Goal: Information Seeking & Learning: Learn about a topic

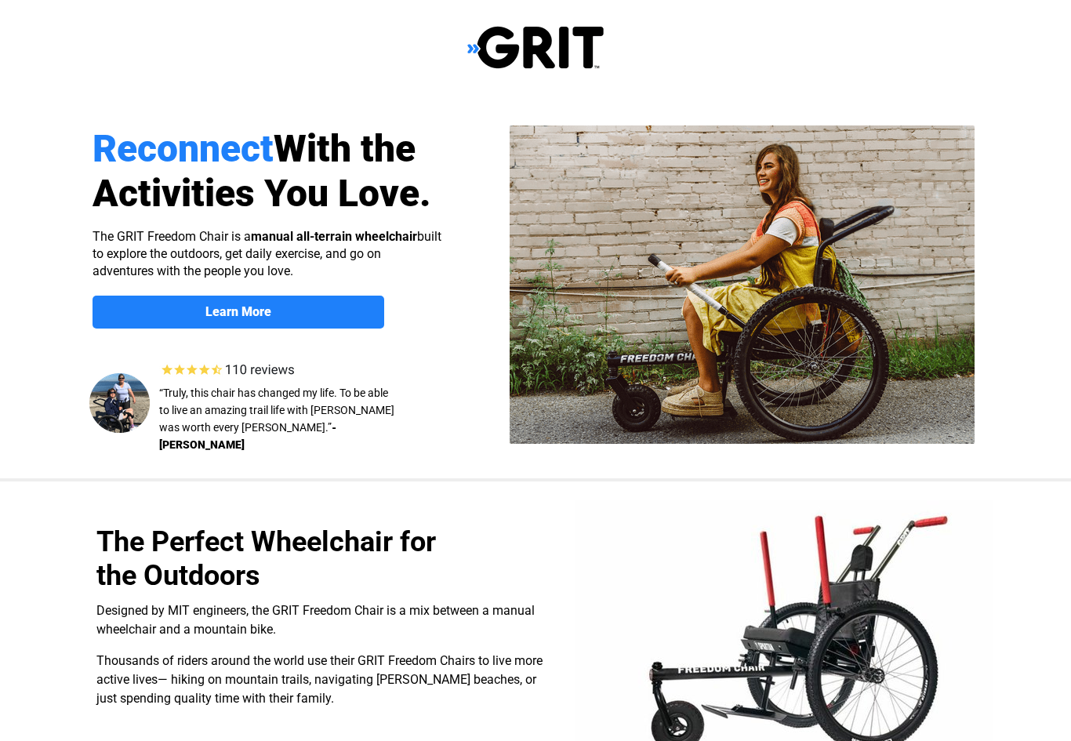
select select "US"
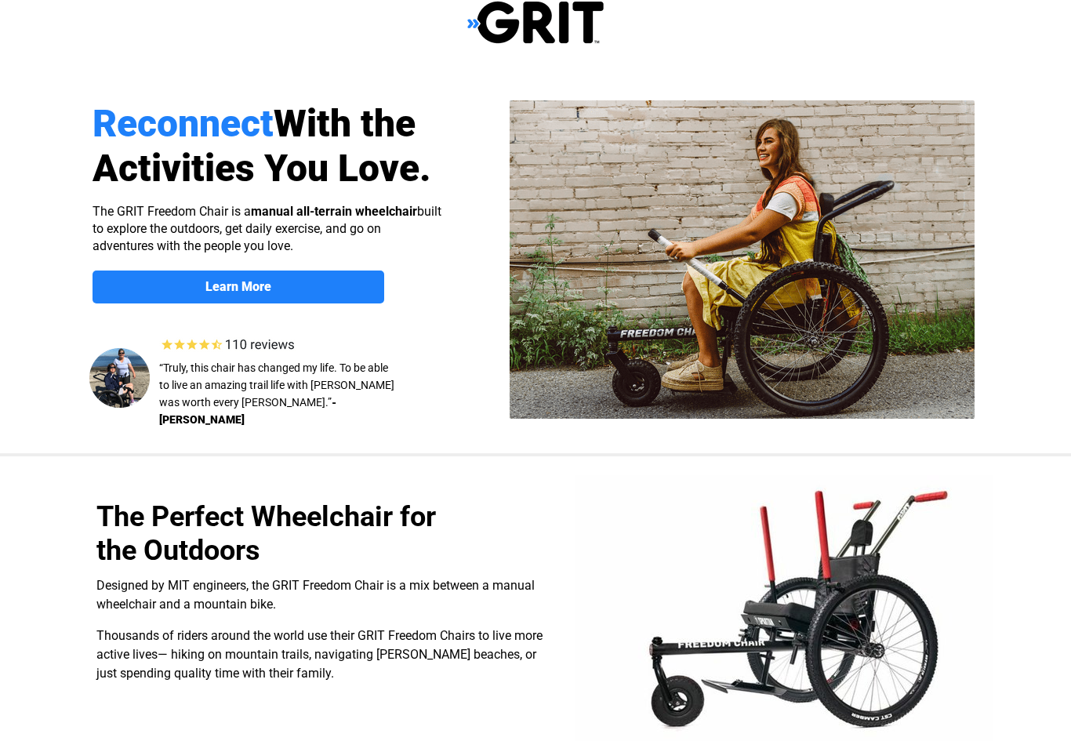
click at [527, 740] on div at bounding box center [536, 606] width 996 height 301
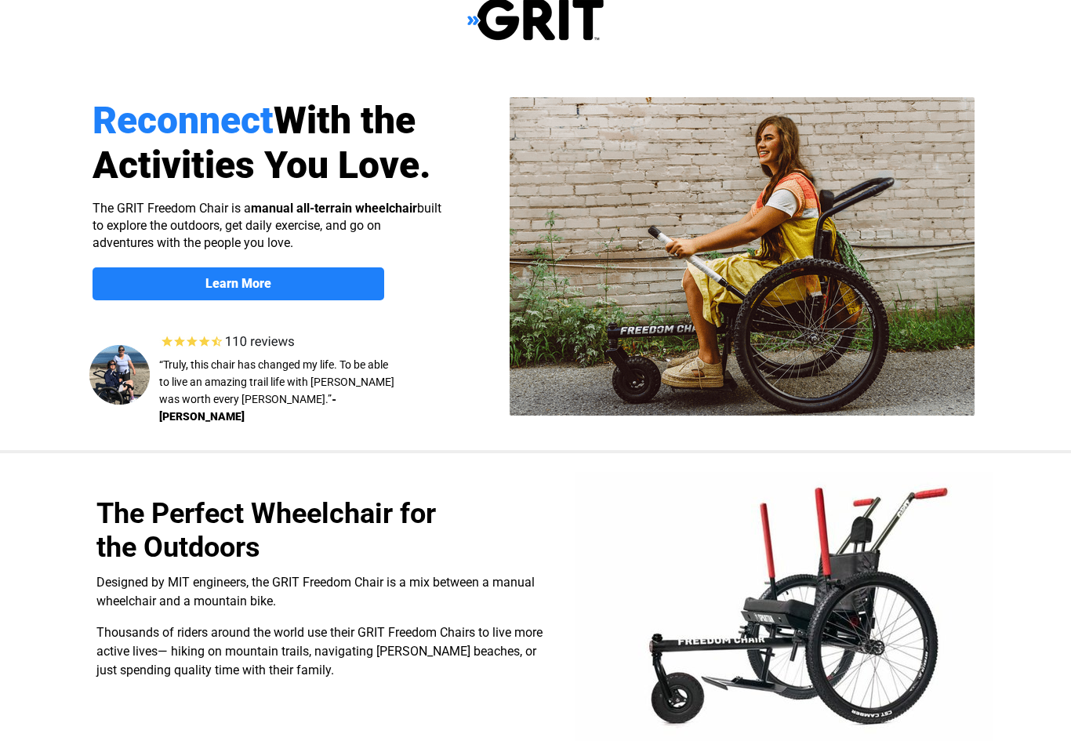
scroll to position [30, 0]
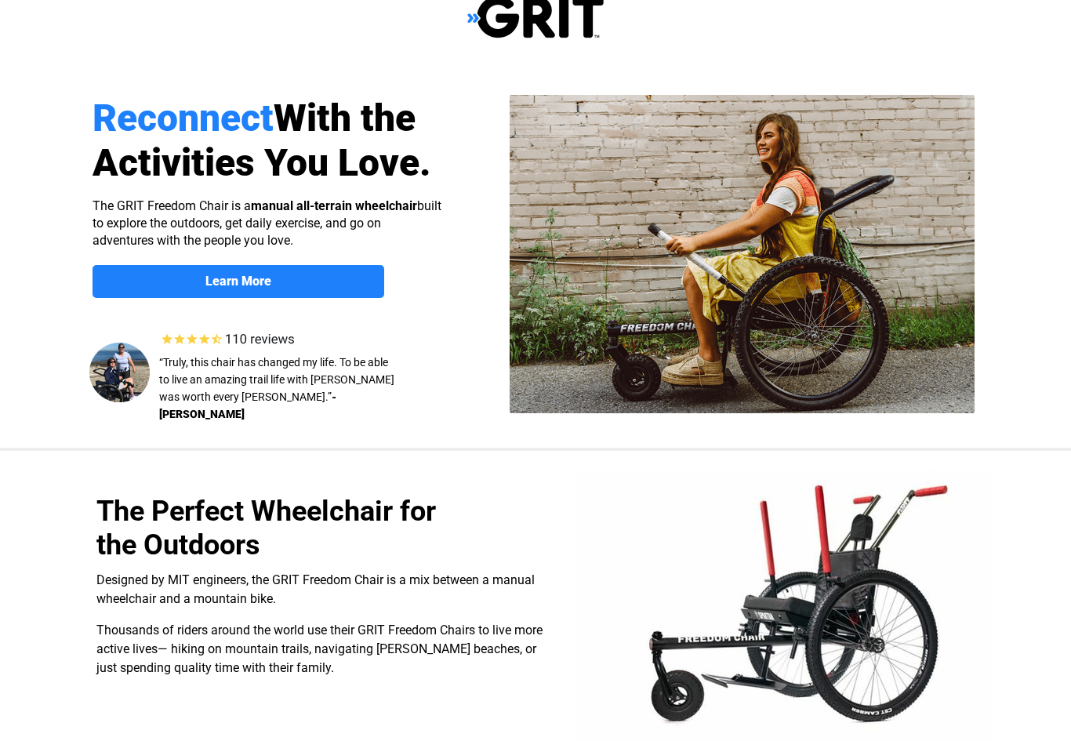
click at [533, 739] on div at bounding box center [536, 602] width 996 height 301
click at [534, 734] on div at bounding box center [536, 602] width 996 height 301
click at [530, 740] on div at bounding box center [536, 602] width 996 height 301
click at [542, 719] on div at bounding box center [536, 602] width 996 height 301
click at [523, 719] on div at bounding box center [536, 602] width 996 height 301
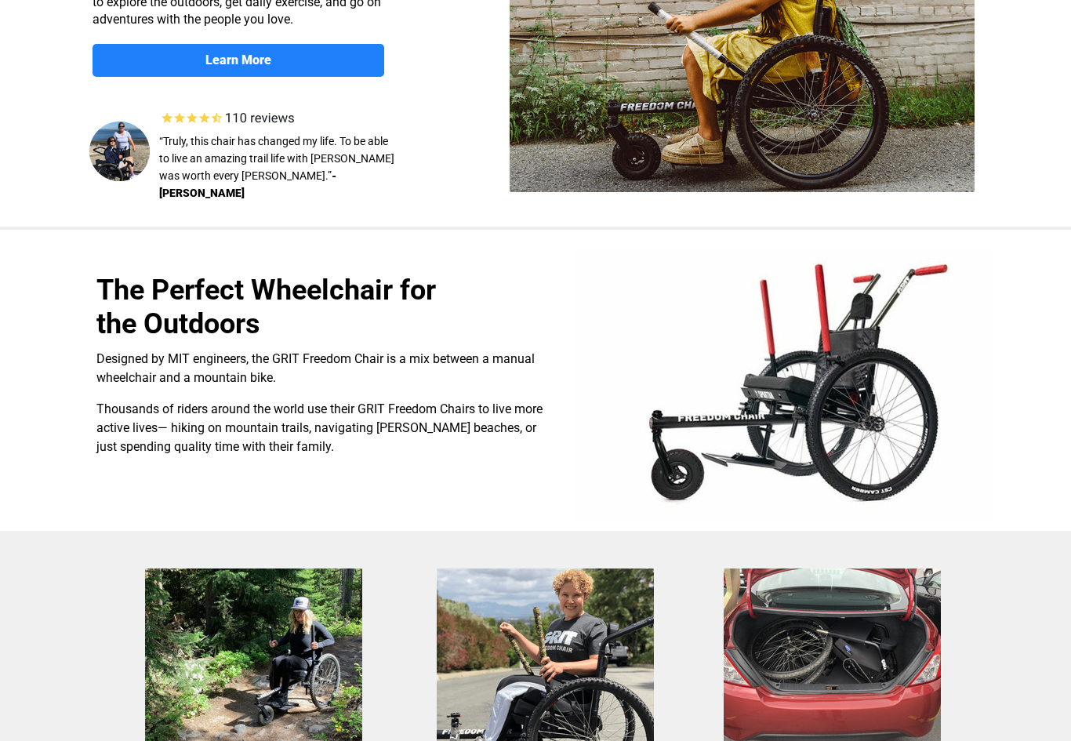
scroll to position [0, 0]
click at [677, 658] on div at bounding box center [536, 713] width 996 height 365
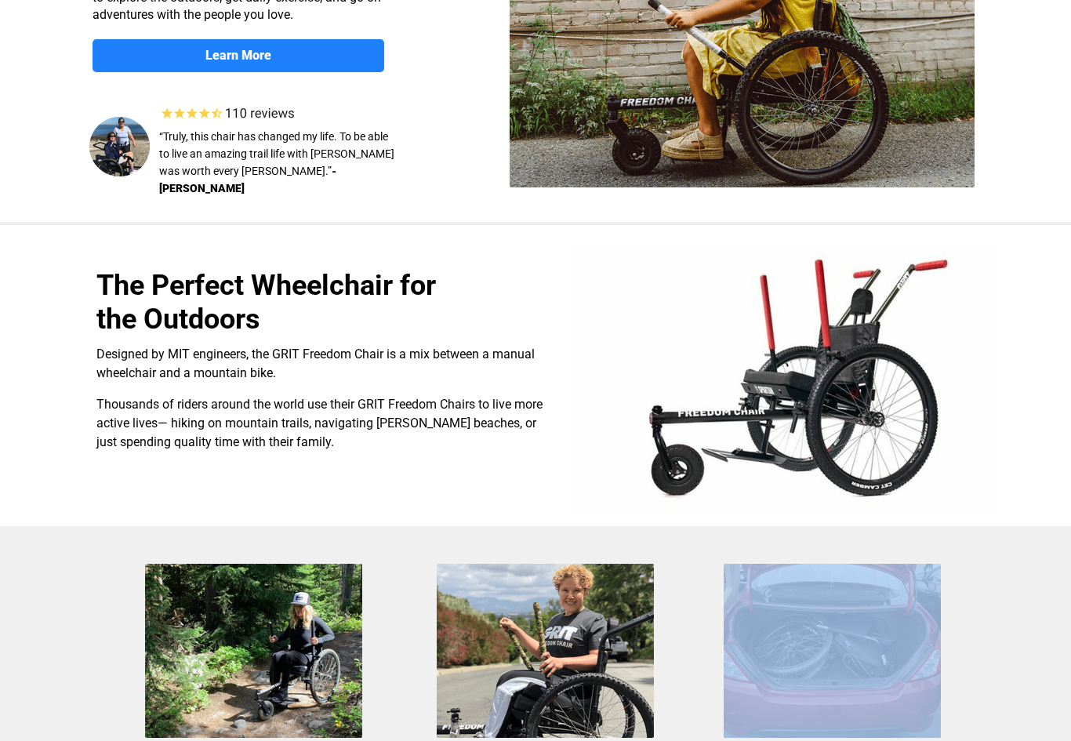
click at [637, 684] on img at bounding box center [545, 651] width 217 height 174
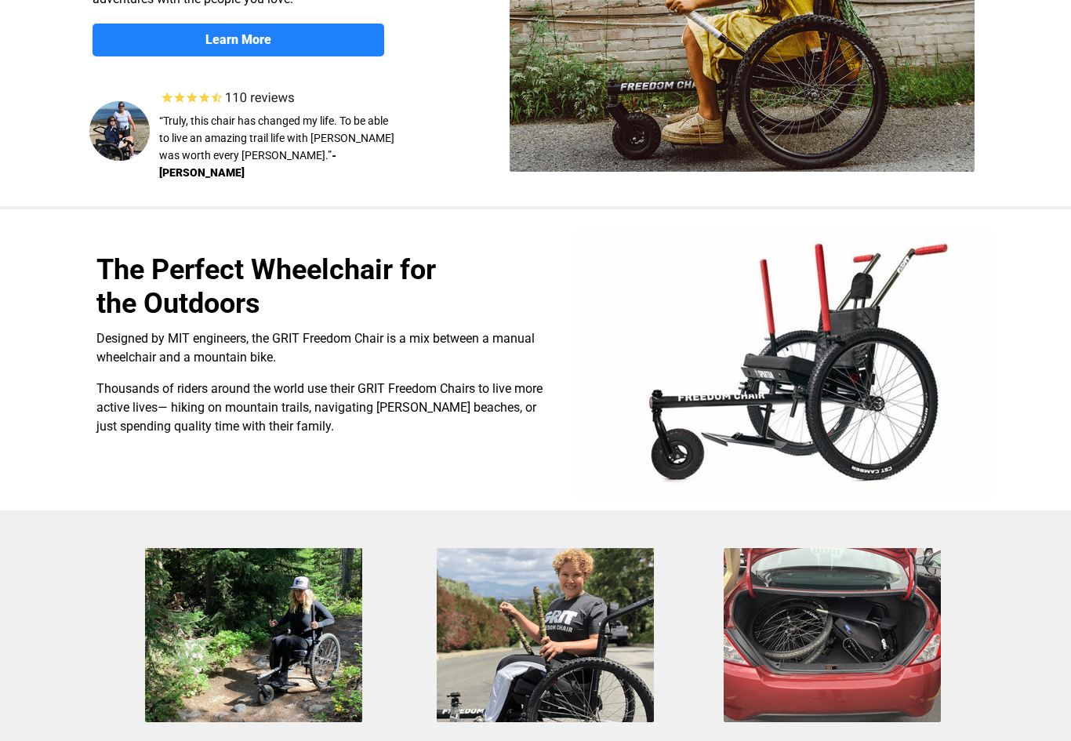
scroll to position [272, 0]
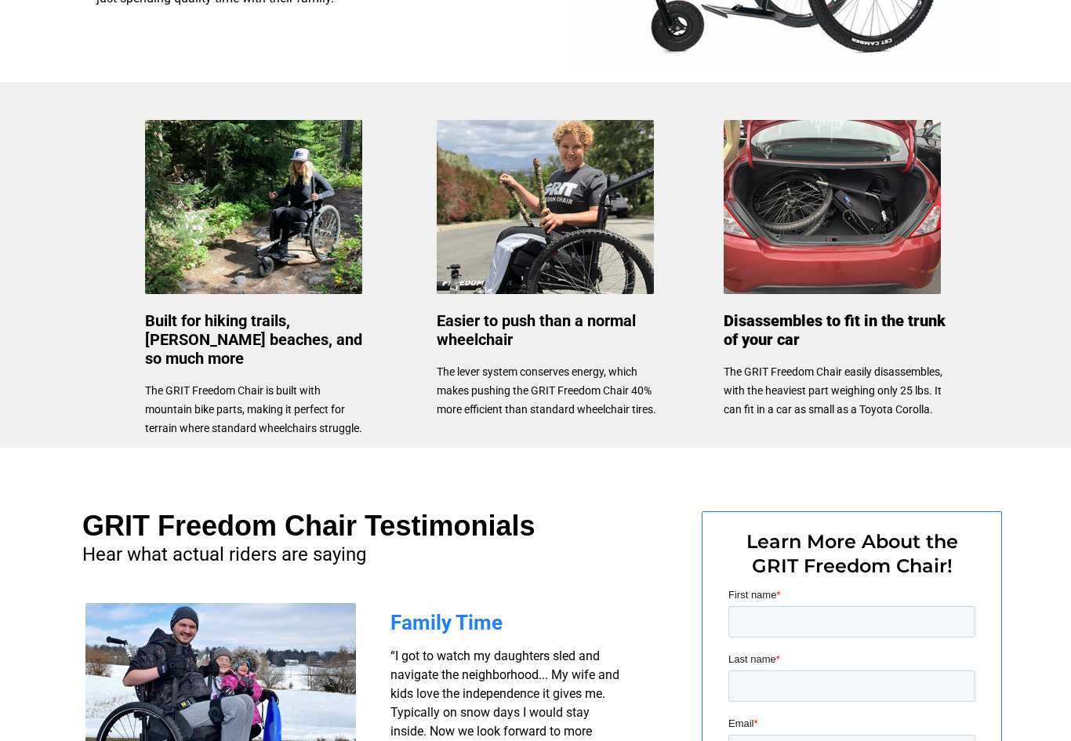
click at [589, 671] on span "“I got to watch my daughters sled and navigate the neighborhood... My wife and …" at bounding box center [504, 722] width 229 height 147
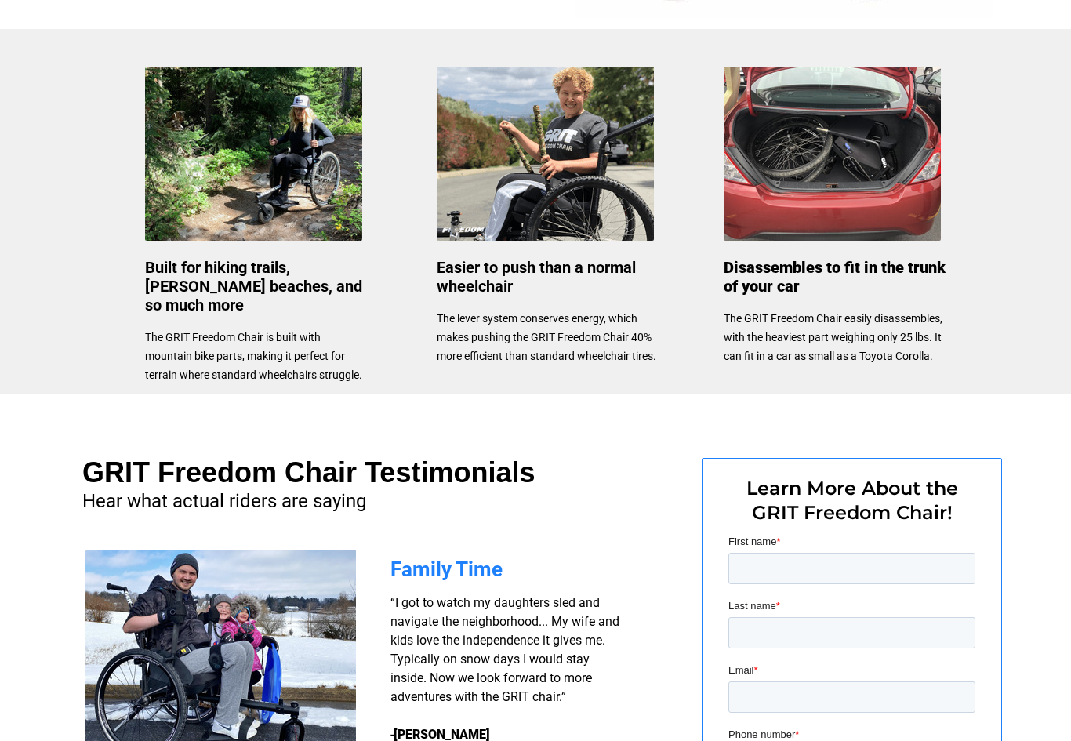
click at [593, 672] on span "“I got to watch my daughters sled and navigate the neighborhood... My wife and …" at bounding box center [504, 668] width 229 height 147
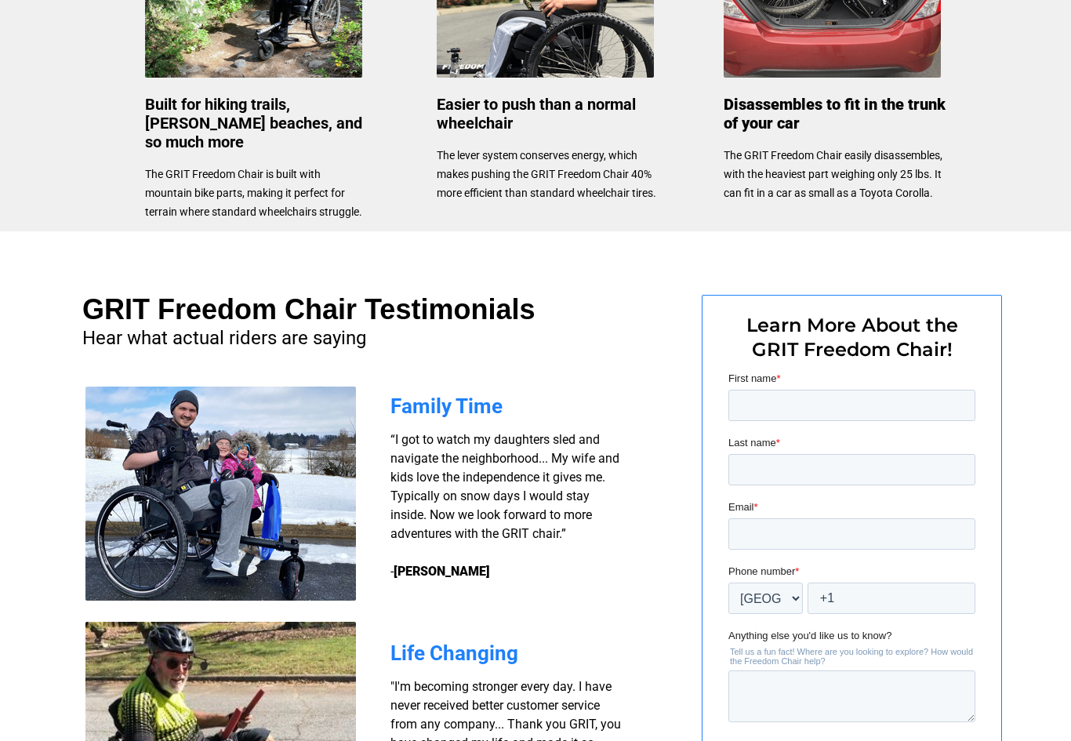
click at [605, 684] on span ""I'm becoming stronger every day. I have never received better customer service…" at bounding box center [505, 725] width 231 height 90
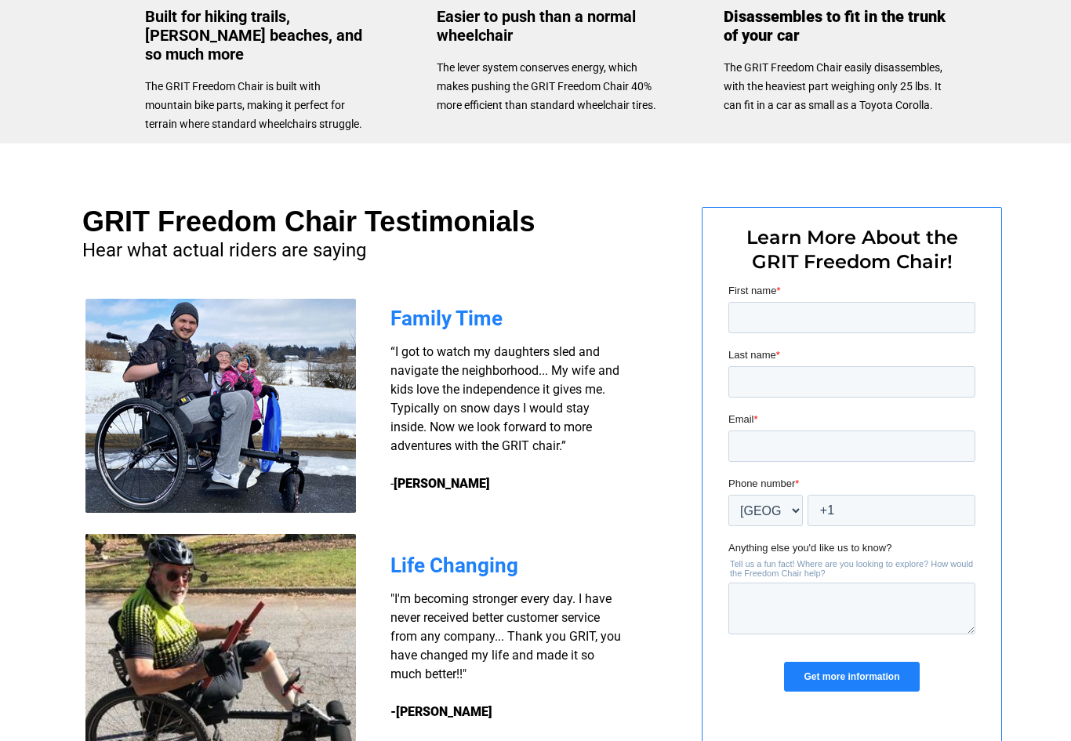
scroll to position [1034, 0]
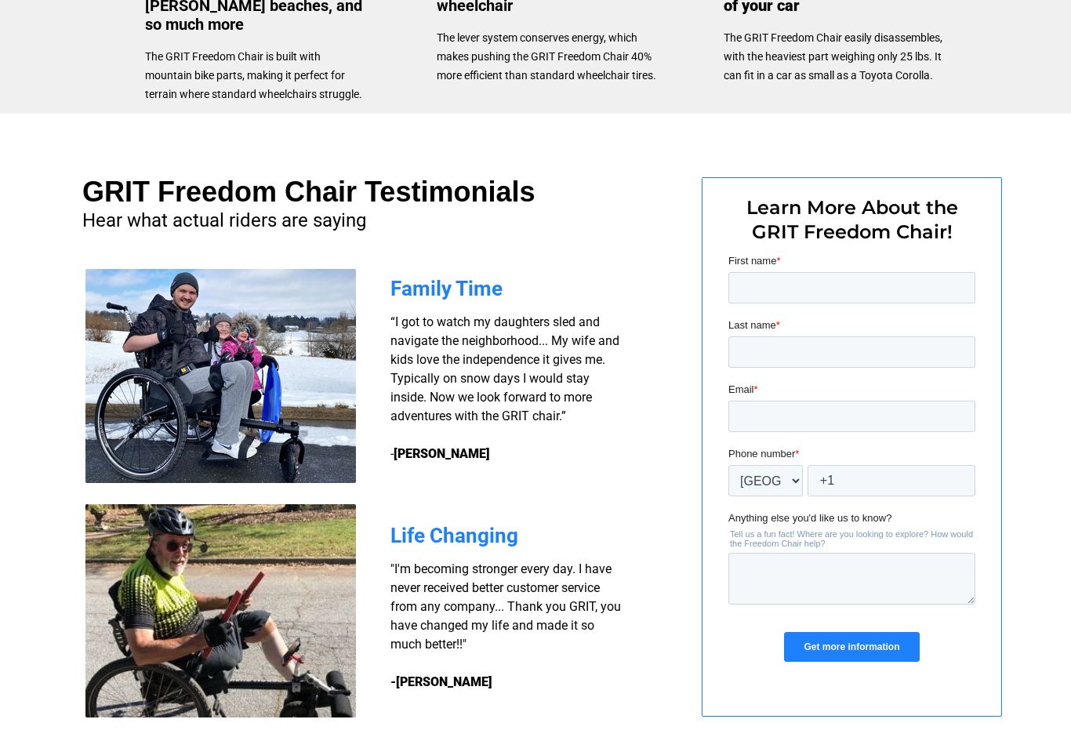
click at [739, 376] on form "First name * Last name * Email * Phone number * * [GEOGRAPHIC_DATA] (‫[GEOGRAPH…" at bounding box center [851, 464] width 247 height 422
click at [620, 678] on h3 ""I'm becoming stronger every day. I have never received better customer service…" at bounding box center [507, 626] width 235 height 132
click at [606, 695] on div at bounding box center [536, 440] width 996 height 652
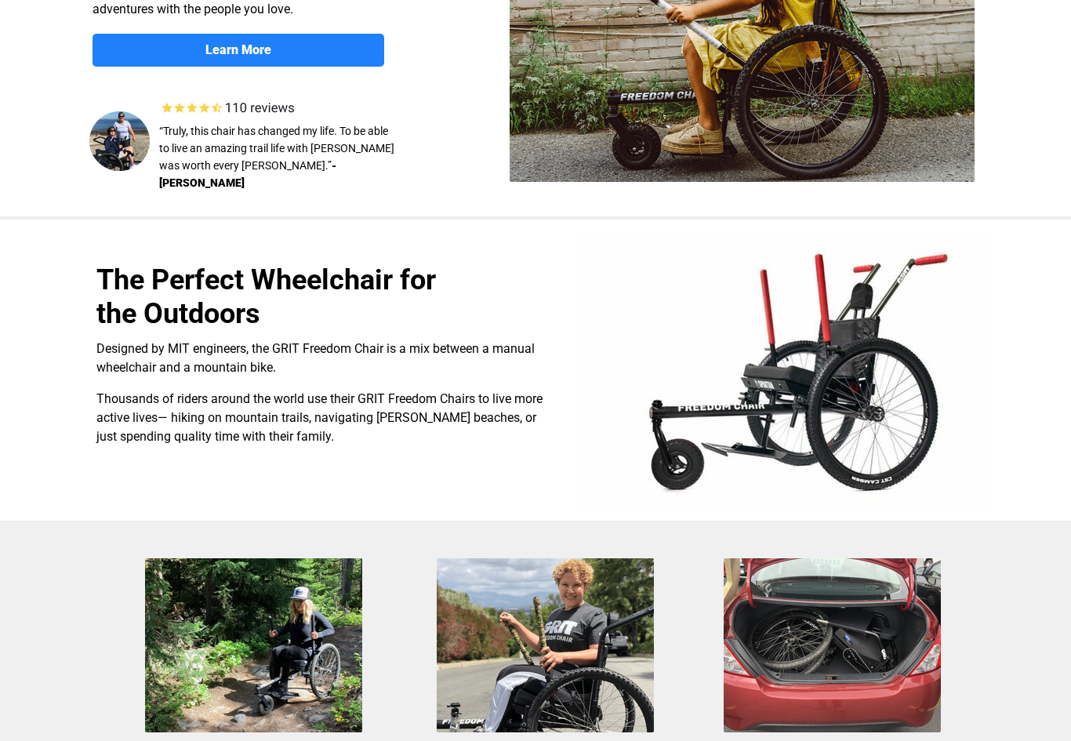
scroll to position [259, 0]
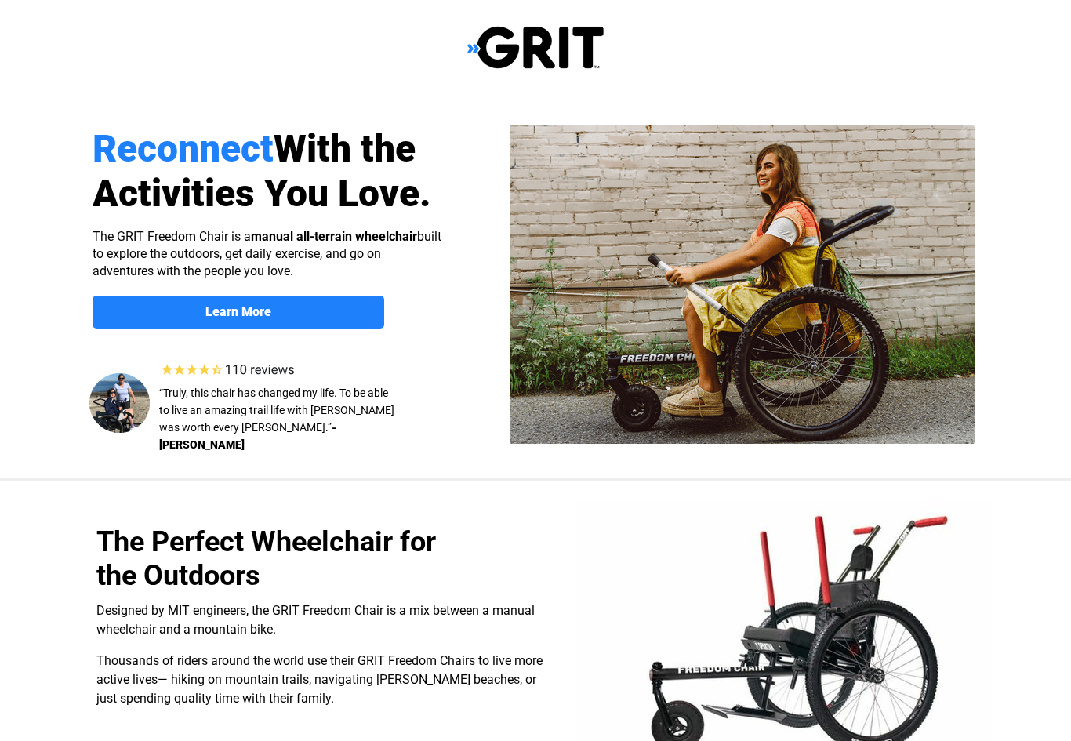
select select "US"
